Goal: Find specific page/section: Find specific page/section

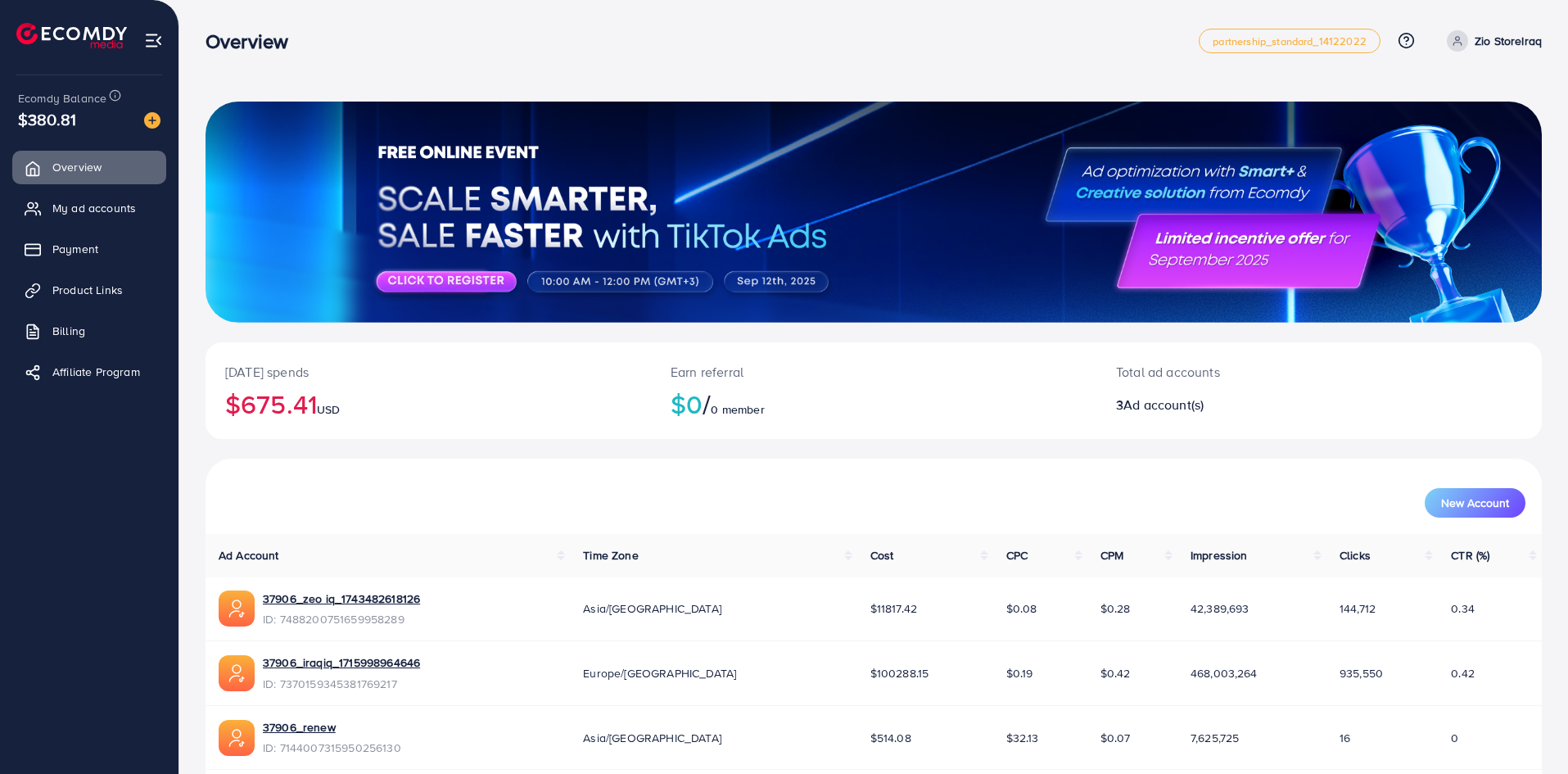
scroll to position [65, 0]
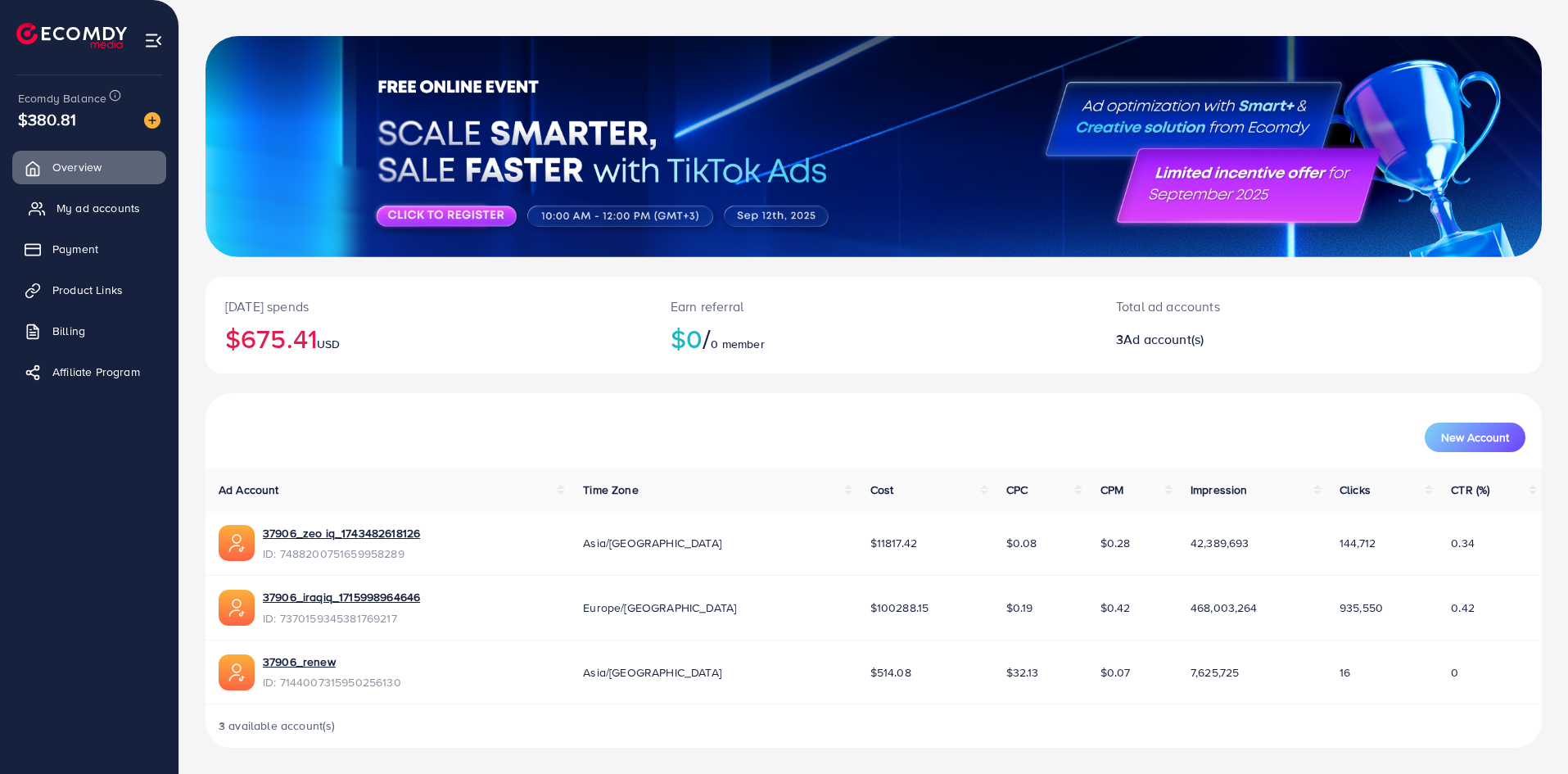
click at [112, 209] on span "My ad accounts" at bounding box center [98, 207] width 84 height 16
